Goal: Obtain resource: Obtain resource

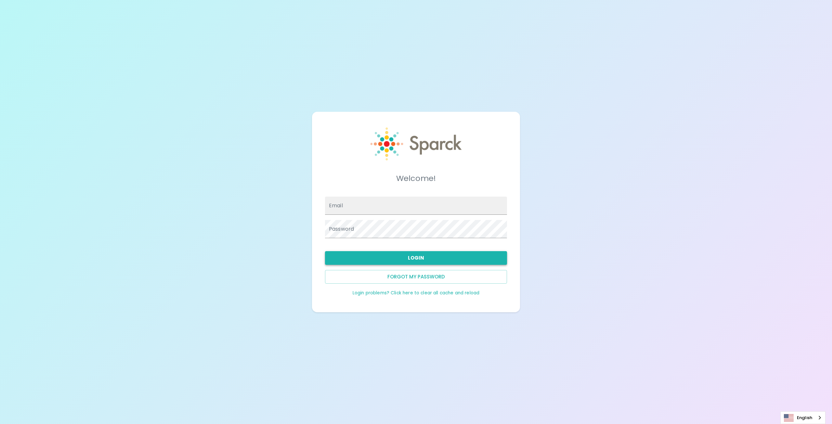
type input "[EMAIL_ADDRESS][DOMAIN_NAME]"
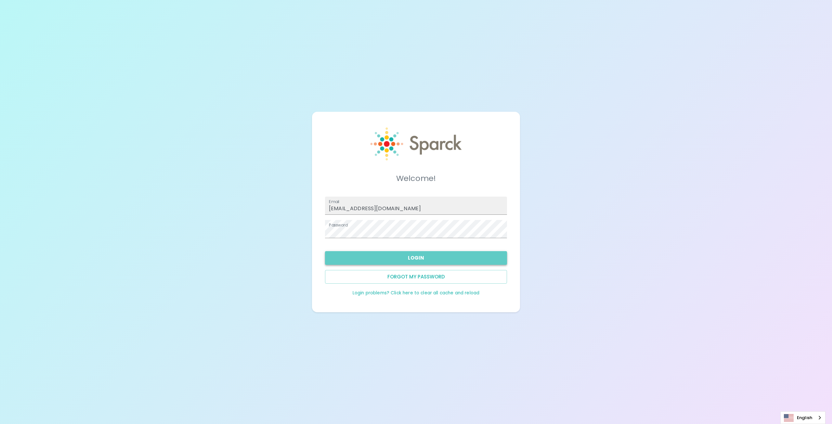
click at [409, 257] on button "Login" at bounding box center [416, 258] width 182 height 14
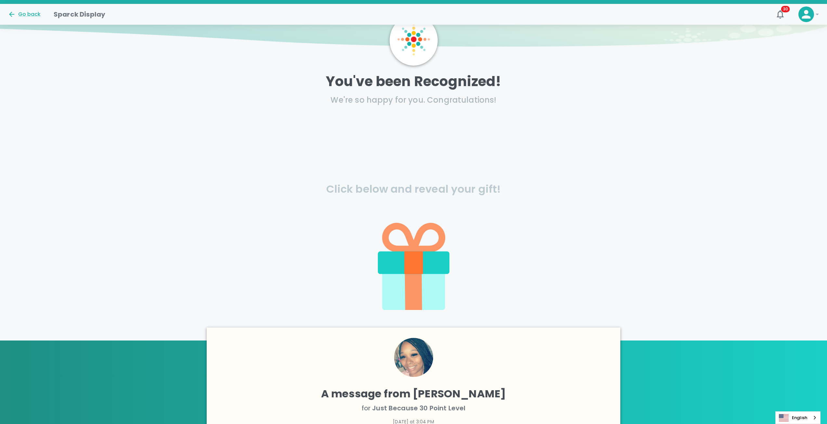
scroll to position [97, 0]
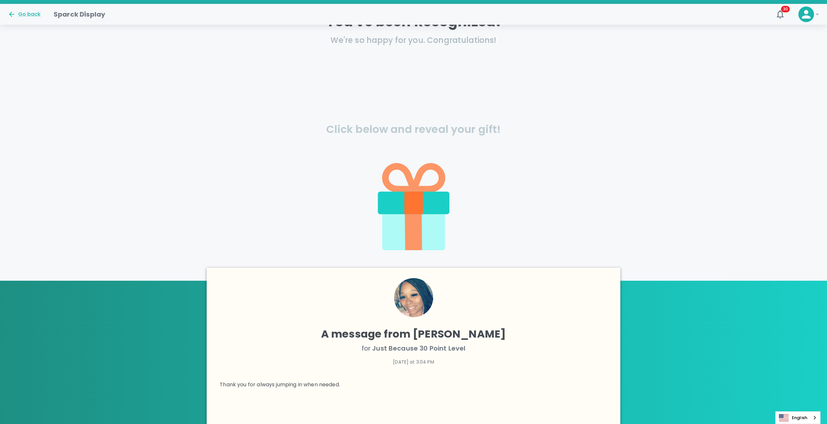
click at [417, 214] on icon at bounding box center [413, 230] width 17 height 39
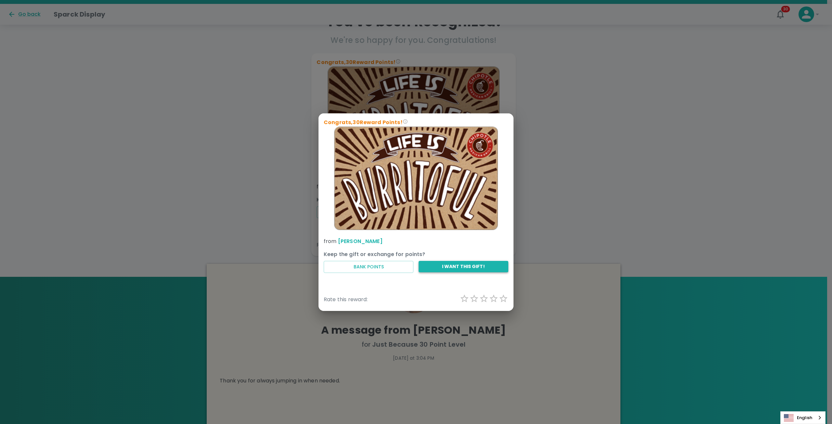
click at [444, 267] on button "I want this gift!" at bounding box center [464, 266] width 90 height 11
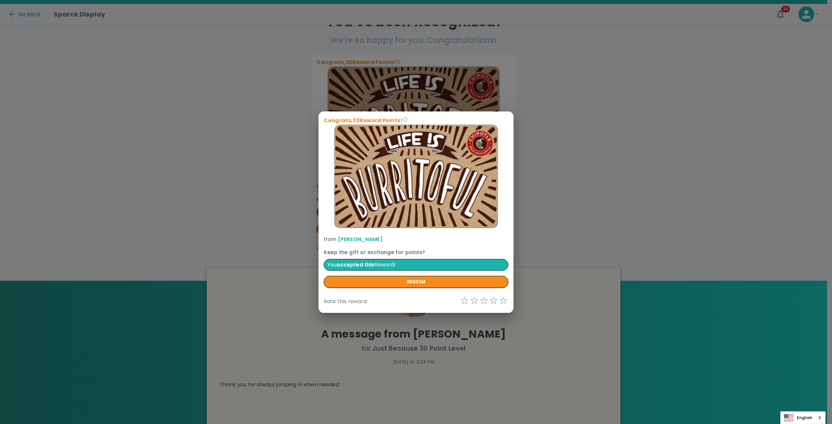
click at [193, 137] on div "Congrats, 30 Reward Points! from [PERSON_NAME] Keep the gift or exchange for po…" at bounding box center [416, 212] width 832 height 424
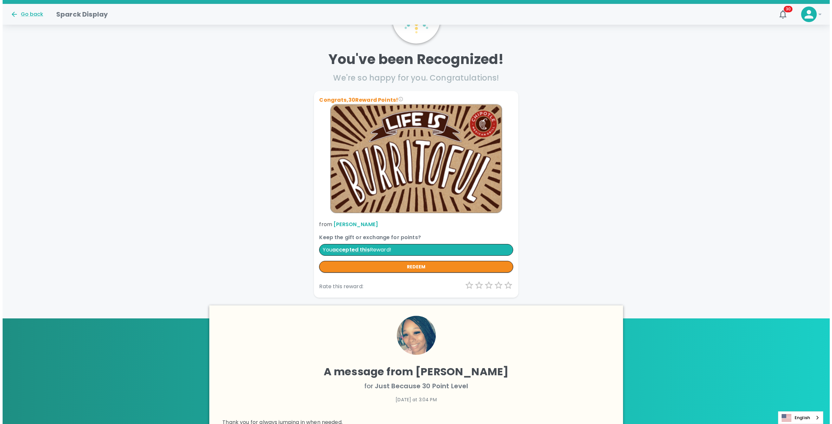
scroll to position [0, 0]
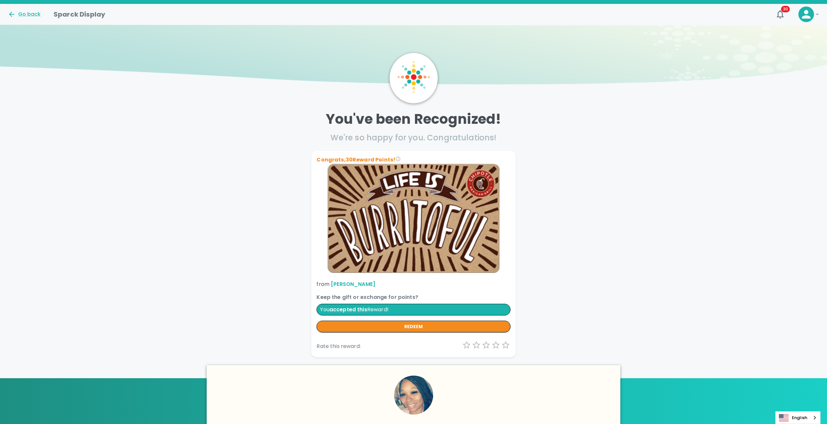
click at [807, 11] on icon at bounding box center [806, 14] width 9 height 9
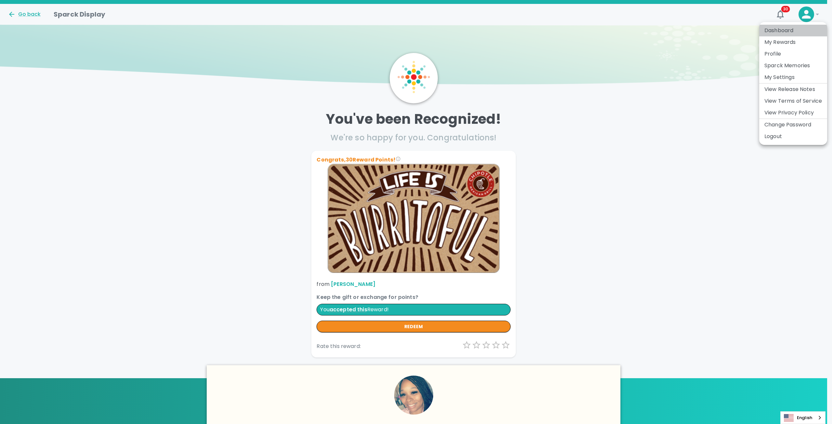
click at [786, 31] on li "Dashboard" at bounding box center [793, 31] width 68 height 12
